Goal: Task Accomplishment & Management: Complete application form

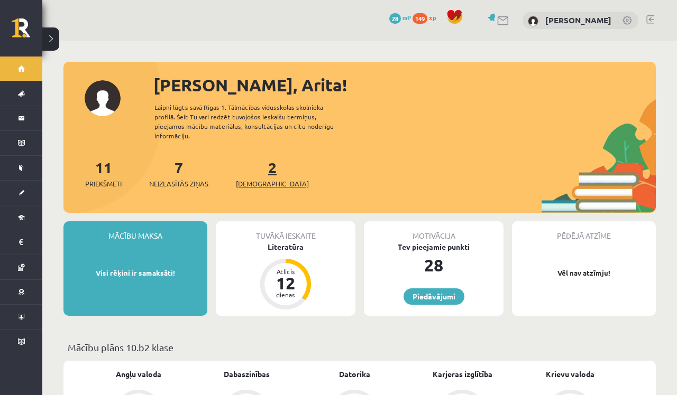
click at [261, 179] on span "[DEMOGRAPHIC_DATA]" at bounding box center [272, 184] width 73 height 11
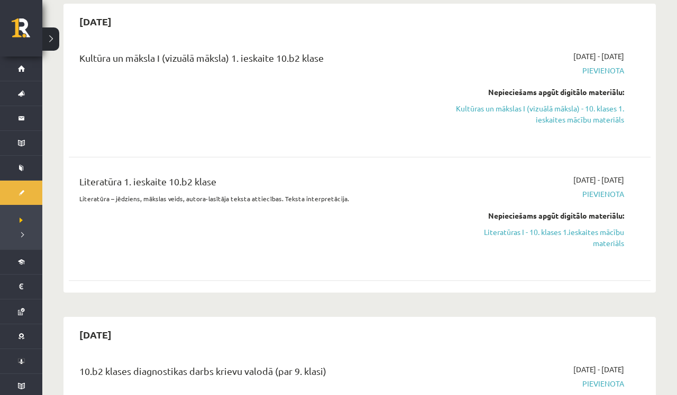
scroll to position [667, 0]
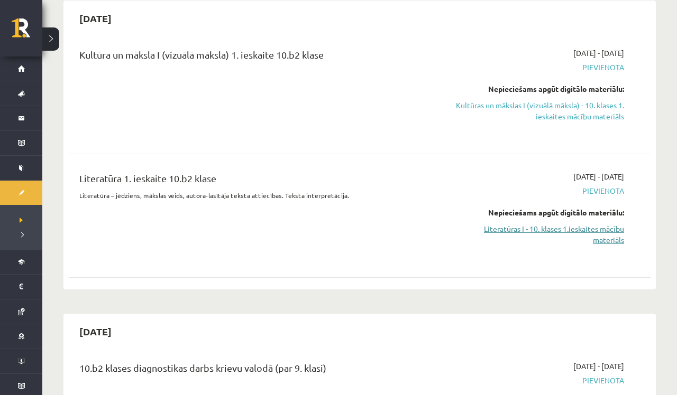
click at [608, 233] on link "Literatūras I - 10. klases 1.ieskaites mācību materiāls" at bounding box center [538, 235] width 171 height 22
click at [603, 245] on link "Literatūras I - 10. klases 1.ieskaites mācību materiāls" at bounding box center [538, 235] width 171 height 22
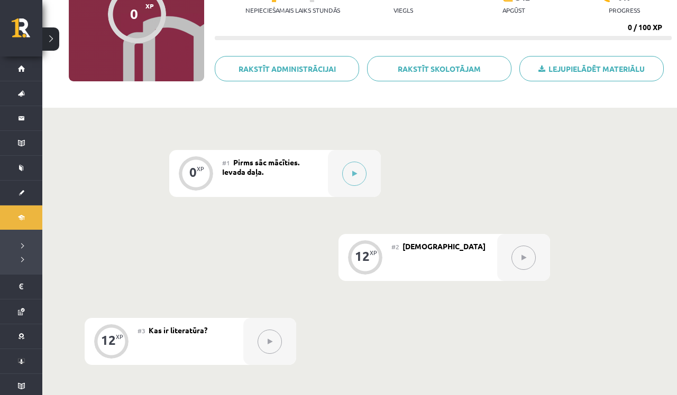
scroll to position [139, 0]
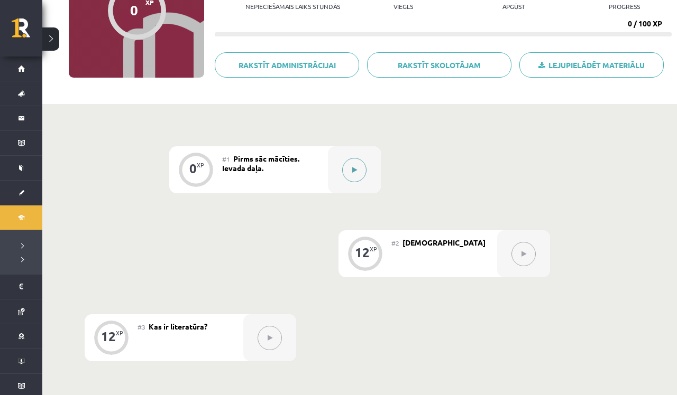
click at [354, 168] on icon at bounding box center [354, 170] width 5 height 6
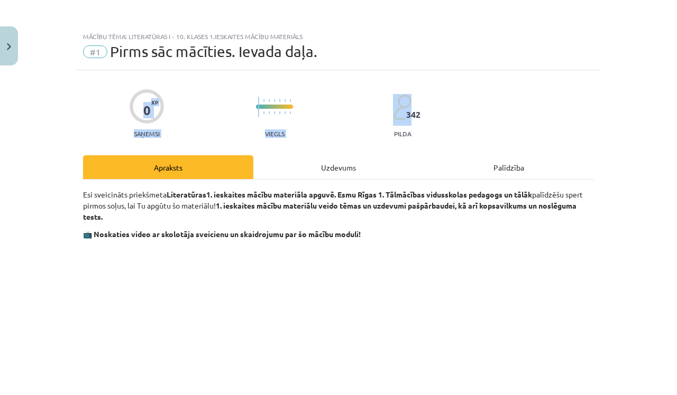
drag, startPoint x: 676, startPoint y: 44, endPoint x: 676, endPoint y: 82, distance: 38.1
click at [676, 84] on div "Mācību tēma: Literatūras i - 10. klases 1.ieskaites mācību materiāls #1 Pirms s…" at bounding box center [338, 197] width 677 height 395
click at [663, 79] on div "Mācību tēma: Literatūras i - 10. klases 1.ieskaites mācību materiāls #1 Pirms s…" at bounding box center [338, 197] width 677 height 395
drag, startPoint x: 676, startPoint y: 52, endPoint x: 676, endPoint y: 72, distance: 20.1
click at [676, 73] on div "Mācību tēma: Literatūras i - 10. klases 1.ieskaites mācību materiāls #1 Pirms s…" at bounding box center [338, 197] width 677 height 395
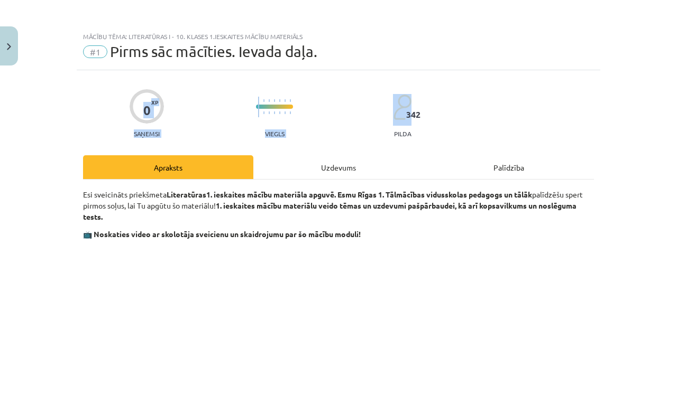
click at [635, 72] on div "Mācību tēma: Literatūras i - 10. klases 1.ieskaites mācību materiāls #1 Pirms s…" at bounding box center [338, 197] width 677 height 395
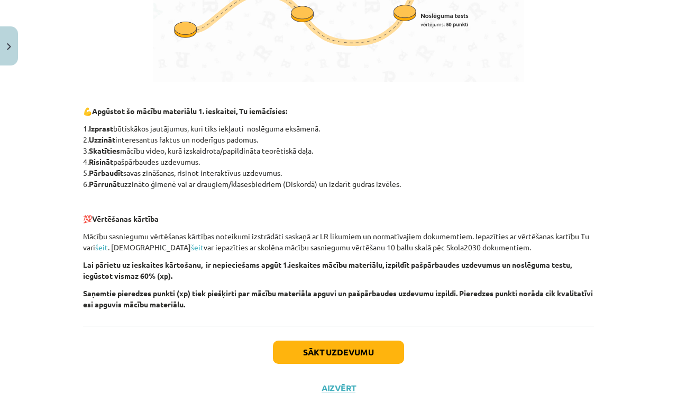
scroll to position [695, 0]
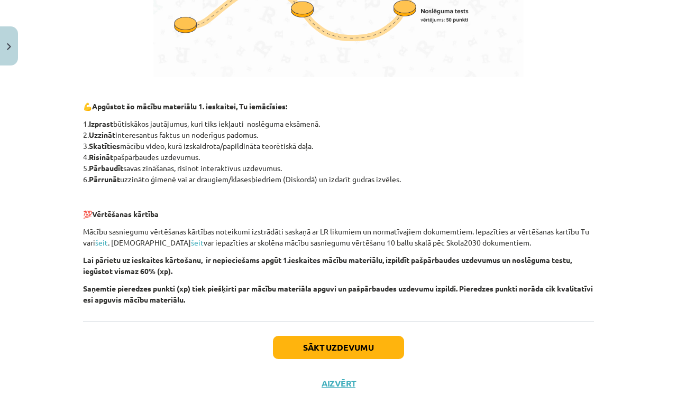
click at [325, 346] on button "Sākt uzdevumu" at bounding box center [338, 347] width 131 height 23
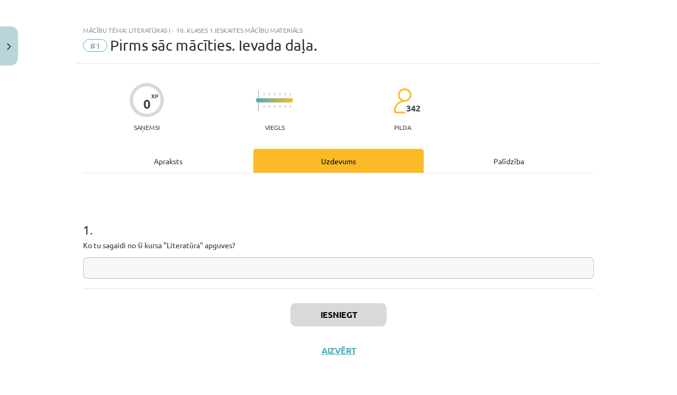
click at [195, 262] on input "text" at bounding box center [338, 268] width 511 height 22
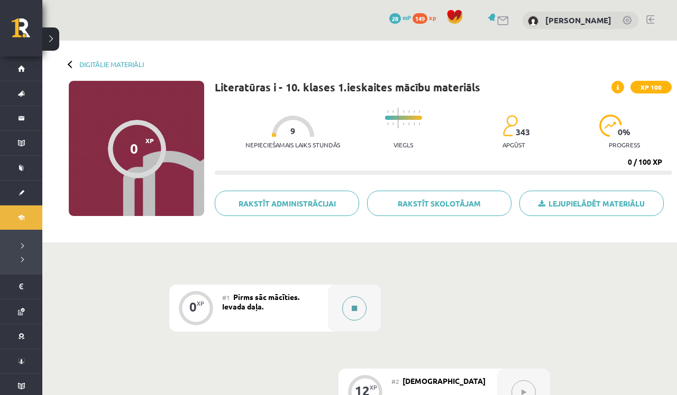
click at [356, 306] on icon at bounding box center [354, 309] width 5 height 6
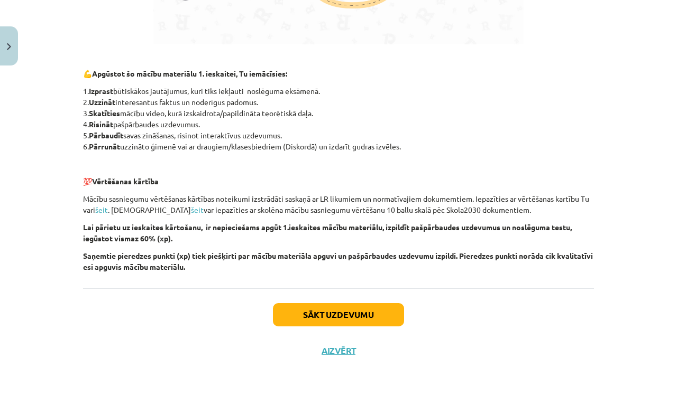
scroll to position [730, 0]
click at [323, 312] on button "Sākt uzdevumu" at bounding box center [338, 314] width 131 height 23
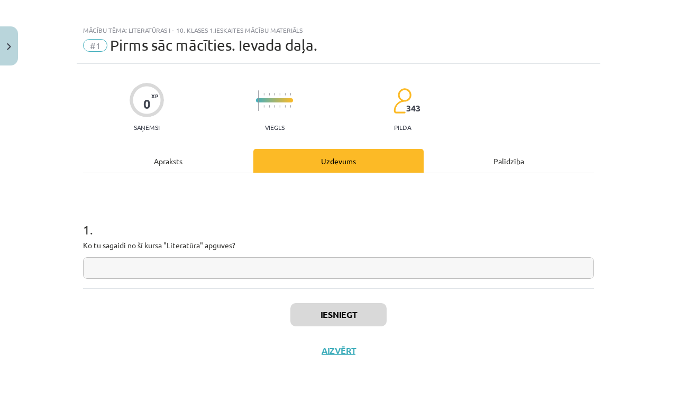
scroll to position [8, 0]
click at [256, 267] on input "text" at bounding box center [338, 268] width 511 height 22
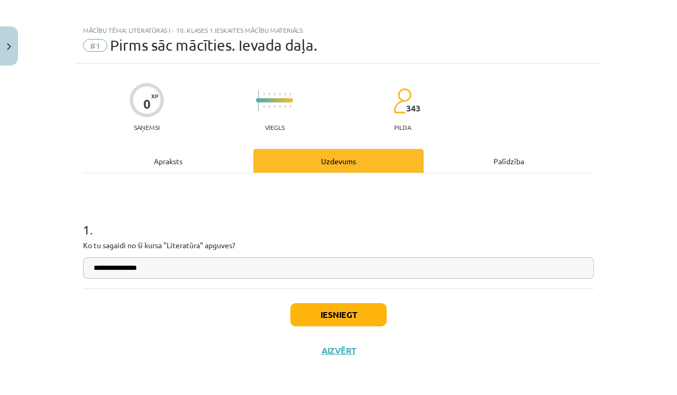
type input "**********"
click at [337, 311] on button "Iesniegt" at bounding box center [338, 314] width 96 height 23
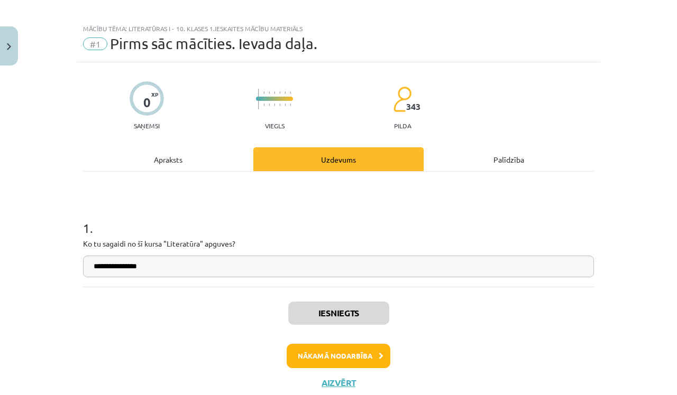
click at [311, 357] on button "Nākamā nodarbība" at bounding box center [339, 356] width 104 height 24
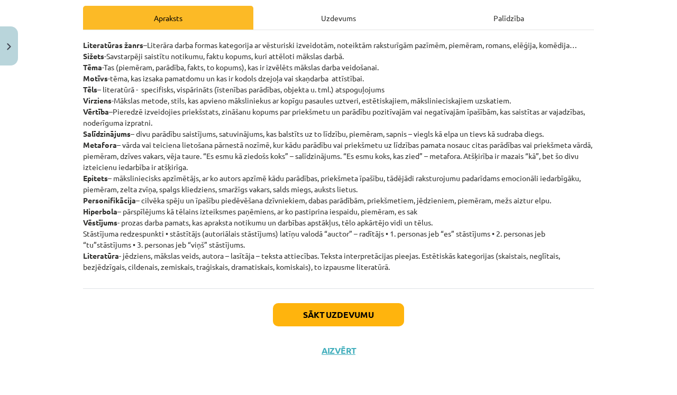
scroll to position [151, 0]
click at [351, 314] on button "Sākt uzdevumu" at bounding box center [338, 314] width 131 height 23
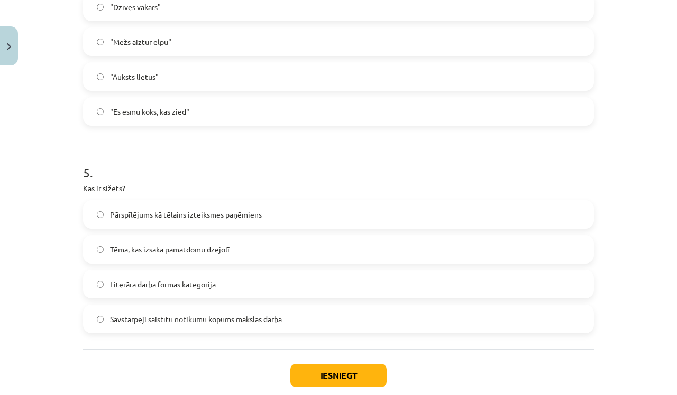
scroll to position [895, 0]
click at [332, 377] on button "Iesniegt" at bounding box center [338, 375] width 96 height 23
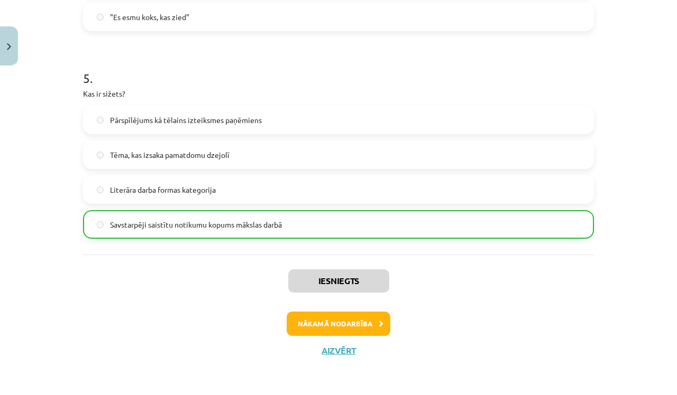
scroll to position [990, 0]
click at [345, 323] on button "Nākamā nodarbība" at bounding box center [339, 324] width 104 height 24
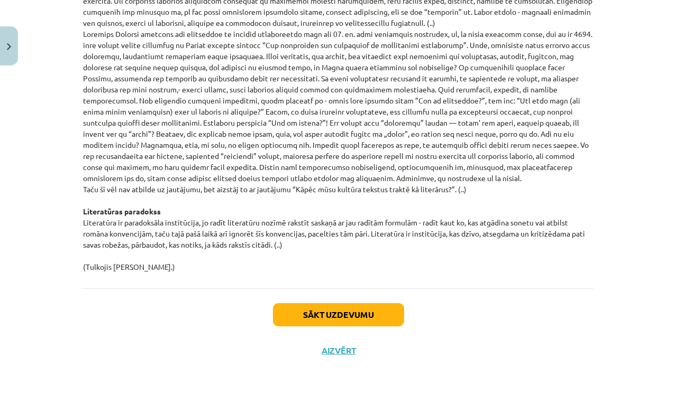
scroll to position [1114, 0]
click at [346, 311] on button "Sākt uzdevumu" at bounding box center [338, 314] width 131 height 23
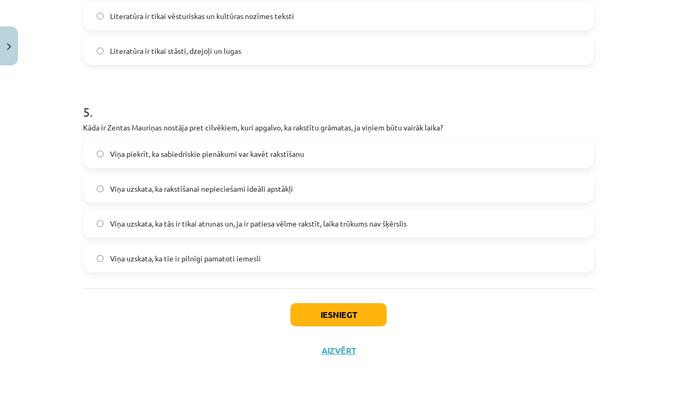
scroll to position [957, 0]
click at [346, 316] on button "Iesniegt" at bounding box center [338, 314] width 96 height 23
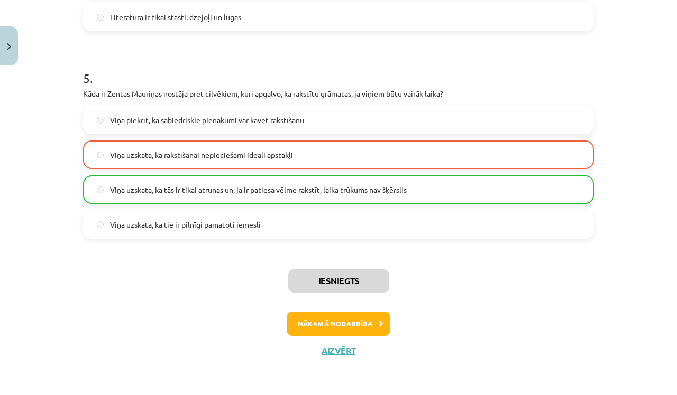
scroll to position [990, 0]
click at [349, 323] on button "Nākamā nodarbība" at bounding box center [339, 324] width 104 height 24
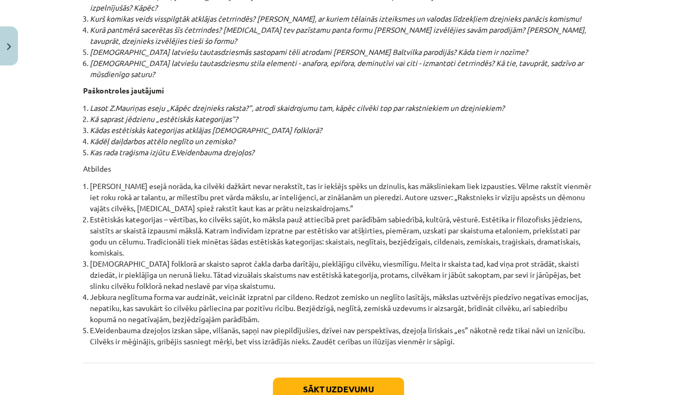
scroll to position [11317, 0]
click at [327, 379] on button "Sākt uzdevumu" at bounding box center [338, 390] width 131 height 23
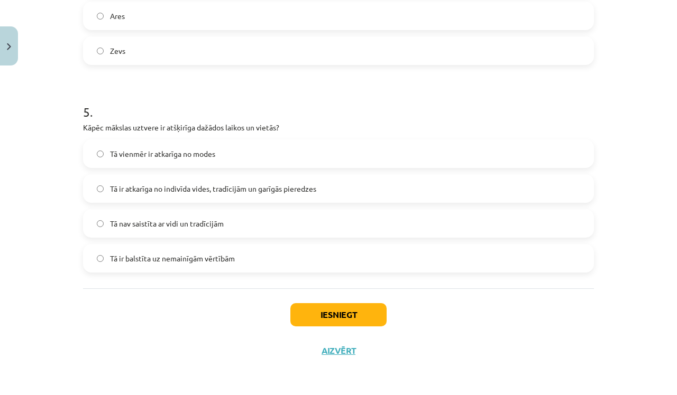
scroll to position [974, 0]
click at [347, 311] on button "Iesniegt" at bounding box center [338, 314] width 96 height 23
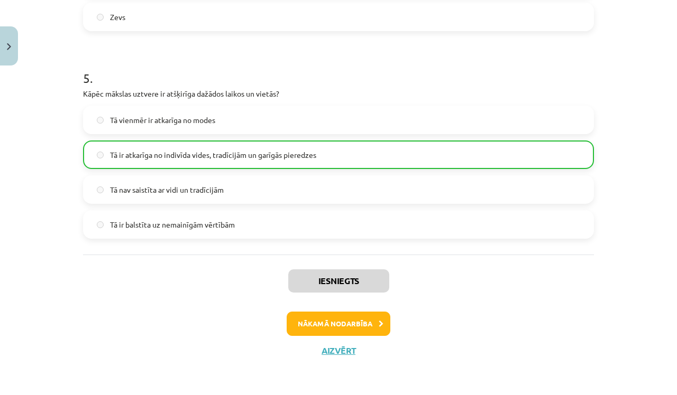
scroll to position [1007, 0]
click at [333, 325] on button "Nākamā nodarbība" at bounding box center [339, 324] width 104 height 24
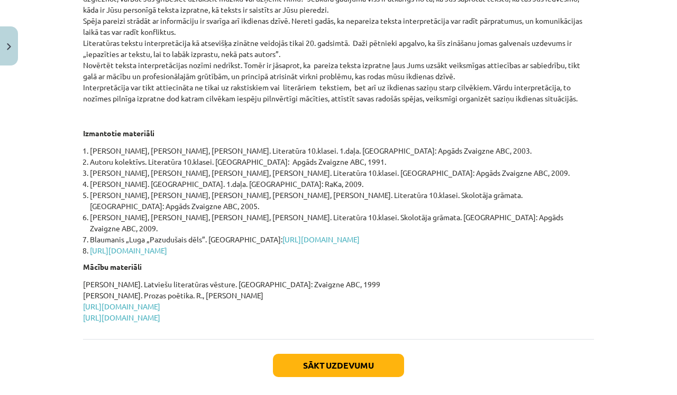
scroll to position [442, 0]
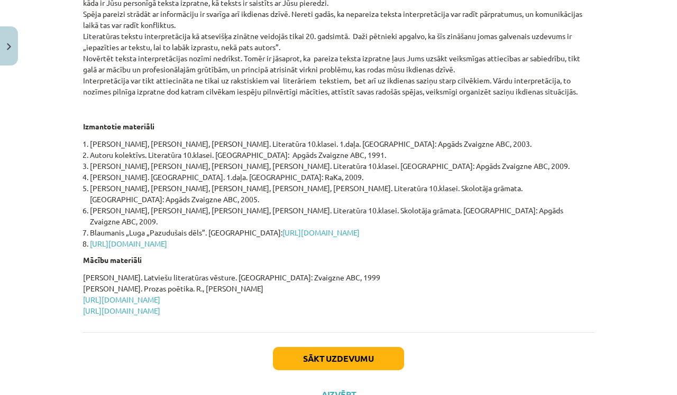
click at [327, 347] on button "Sākt uzdevumu" at bounding box center [338, 358] width 131 height 23
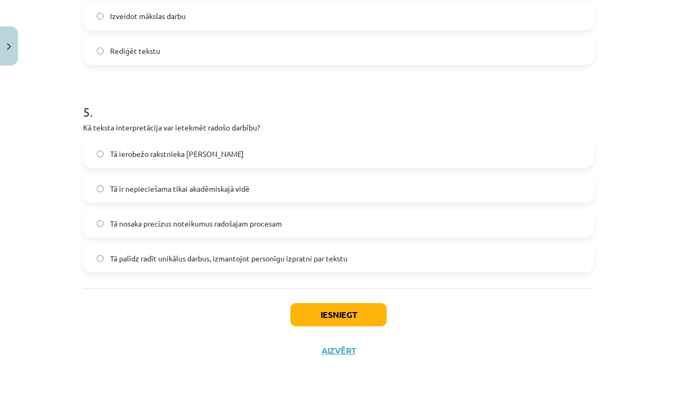
scroll to position [957, 0]
click at [337, 313] on button "Iesniegt" at bounding box center [338, 314] width 96 height 23
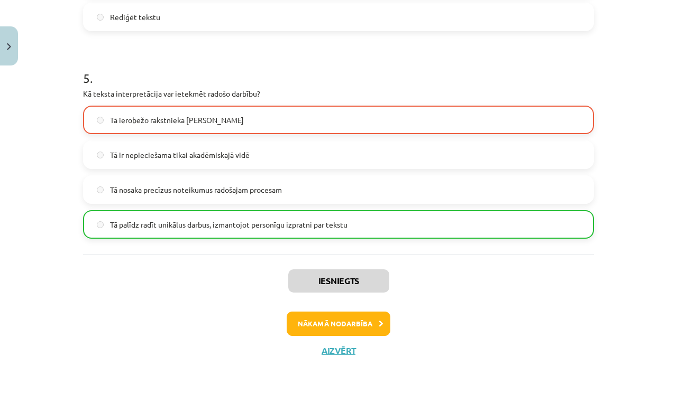
scroll to position [990, 0]
click at [342, 320] on button "Nākamā nodarbība" at bounding box center [339, 324] width 104 height 24
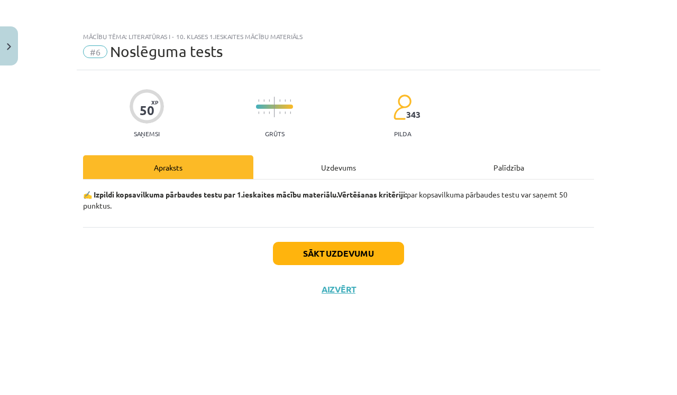
click at [352, 254] on button "Sākt uzdevumu" at bounding box center [338, 253] width 131 height 23
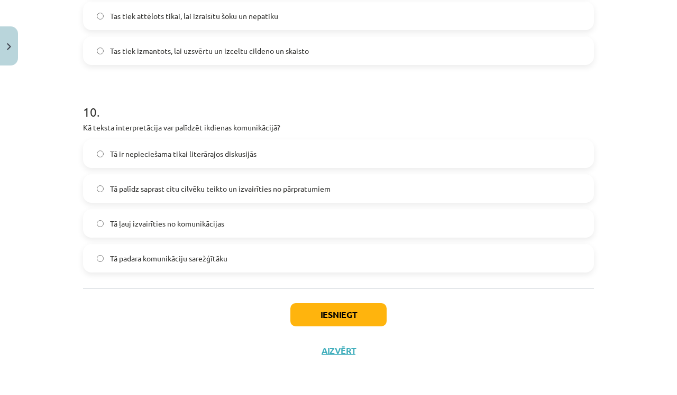
scroll to position [1996, 0]
click at [348, 313] on button "Iesniegt" at bounding box center [338, 314] width 96 height 23
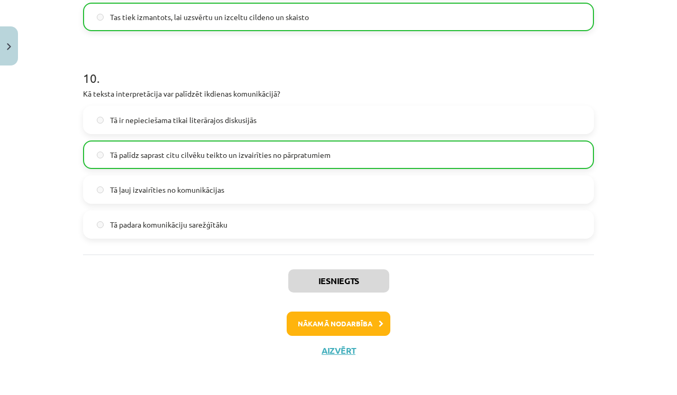
scroll to position [2029, 0]
click at [350, 322] on button "Nākamā nodarbība" at bounding box center [339, 324] width 104 height 24
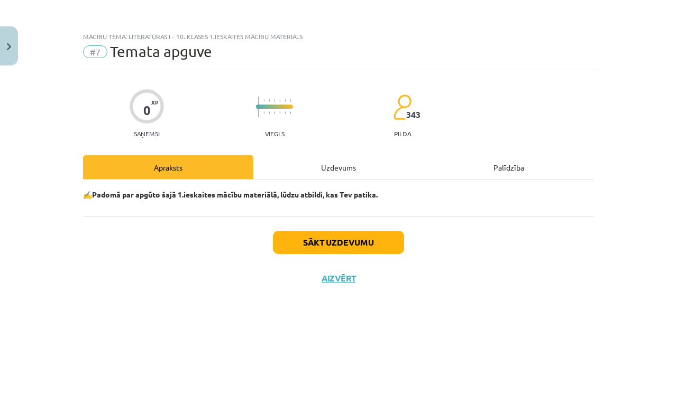
click at [337, 240] on button "Sākt uzdevumu" at bounding box center [338, 242] width 131 height 23
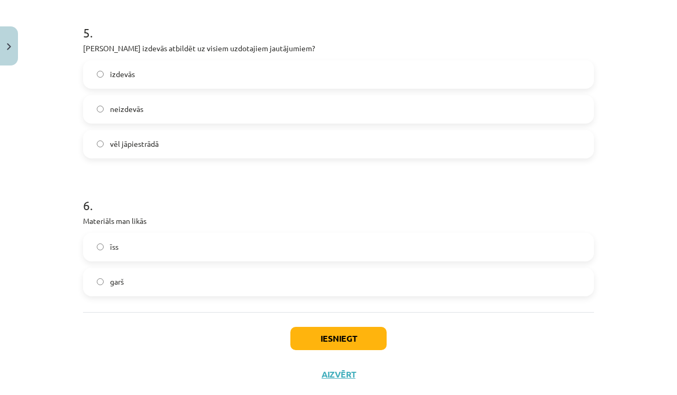
scroll to position [903, 0]
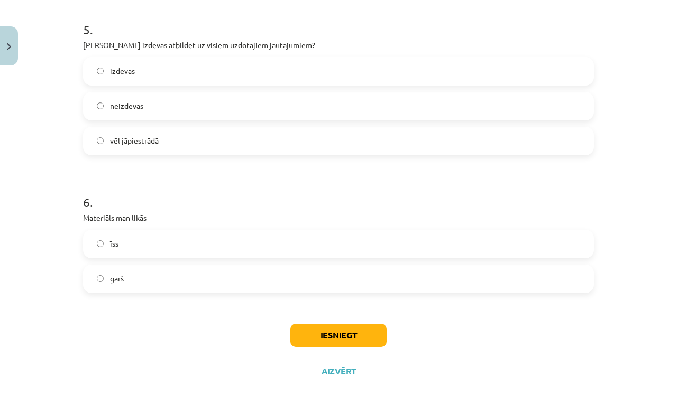
click at [336, 331] on button "Iesniegt" at bounding box center [338, 335] width 96 height 23
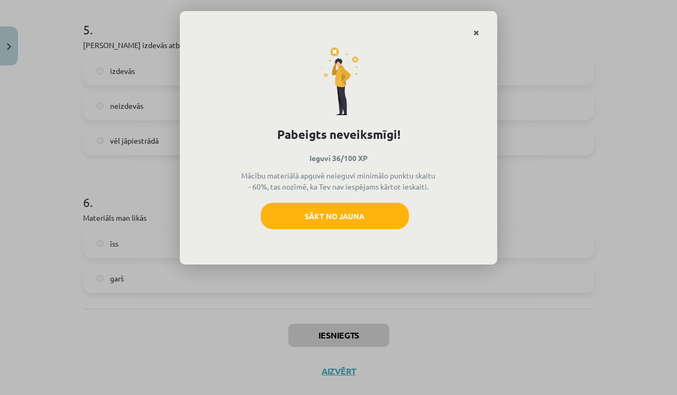
click at [475, 31] on icon "Close" at bounding box center [476, 33] width 6 height 7
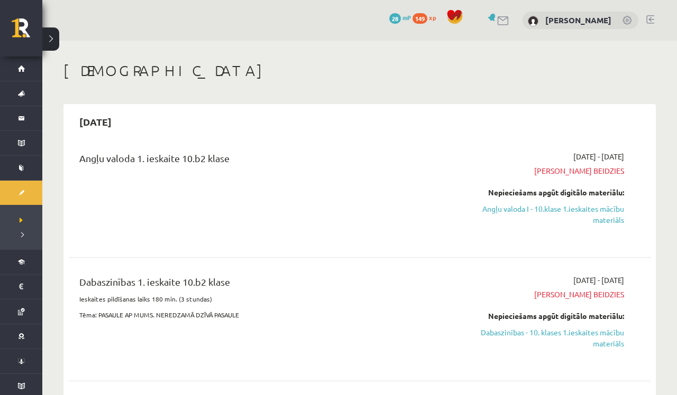
scroll to position [667, 0]
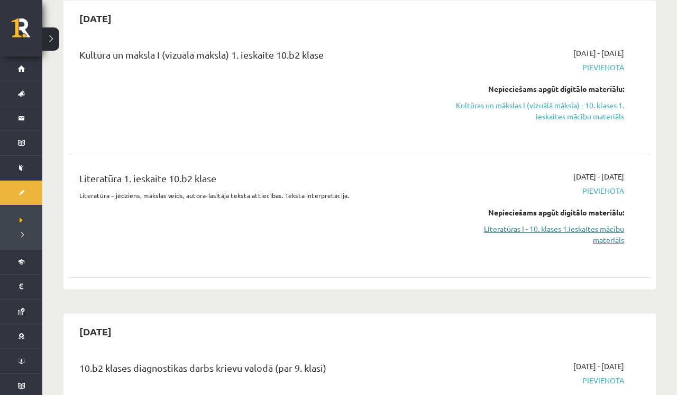
click at [608, 235] on link "Literatūras I - 10. klases 1.ieskaites mācību materiāls" at bounding box center [538, 235] width 171 height 22
click at [602, 112] on link "Kultūras un mākslas I (vizuālā māksla) - 10. klases 1. ieskaites mācību materiā…" at bounding box center [538, 111] width 171 height 22
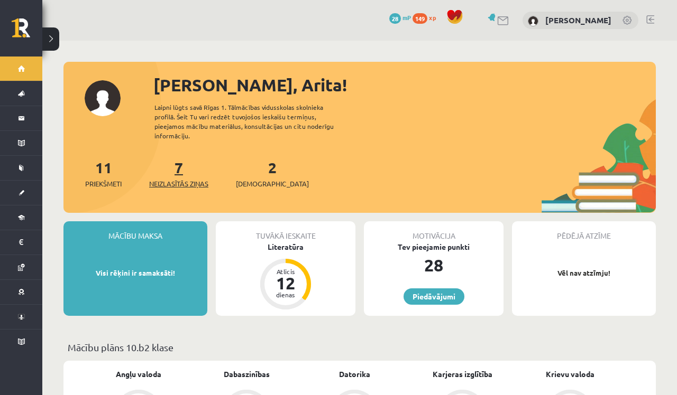
click at [176, 179] on span "Neizlasītās ziņas" at bounding box center [178, 184] width 59 height 11
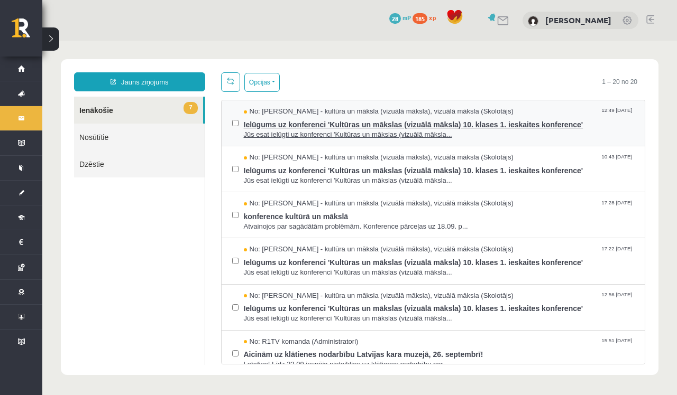
click at [280, 124] on span "Ielūgums uz konferenci 'Kultūras un mākslas (vizuālā māksla) 10. klases 1. iesk…" at bounding box center [439, 123] width 391 height 13
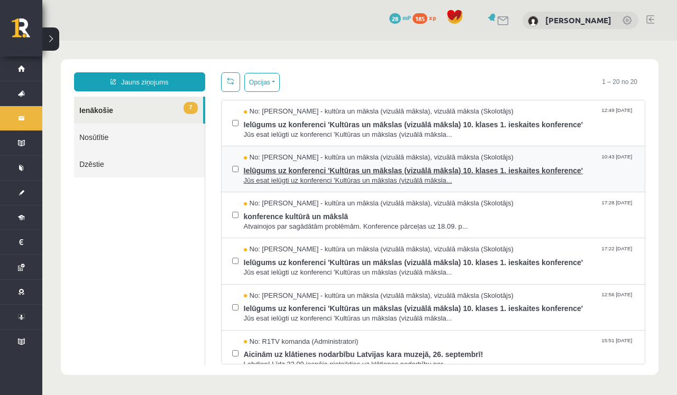
click at [274, 160] on span "No: [PERSON_NAME] - kultūra un māksla (vizuālā māksla), vizuālā māksla (Skolotā…" at bounding box center [379, 158] width 270 height 10
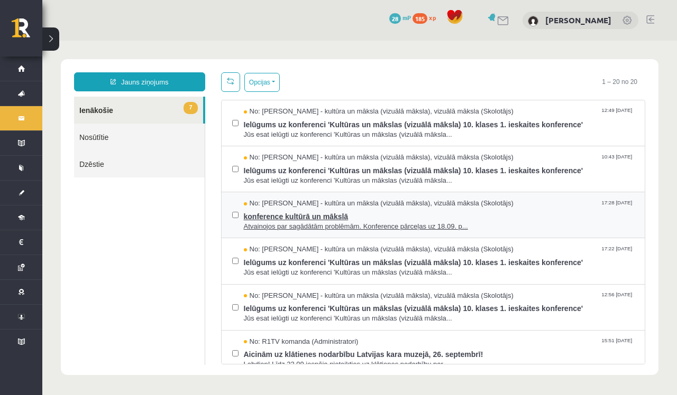
click at [337, 215] on span "konference kultūrā un mākslā" at bounding box center [439, 215] width 391 height 13
